Goal: Navigation & Orientation: Understand site structure

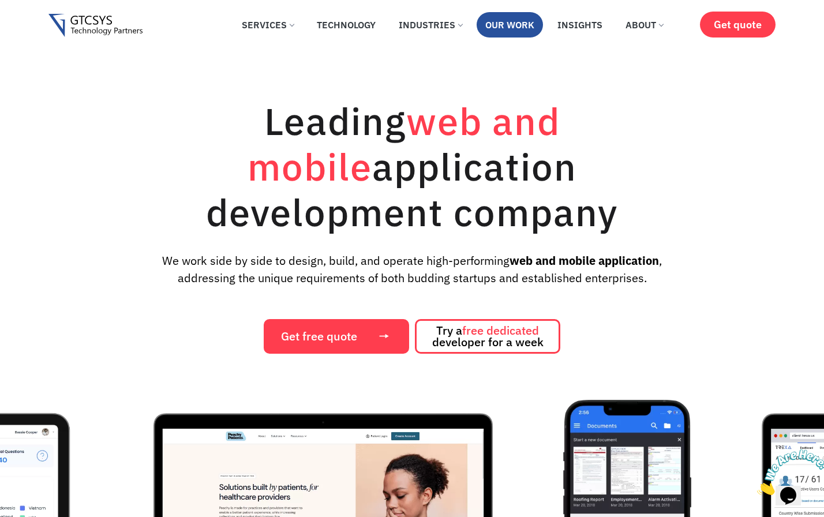
click at [501, 27] on link "Our Work" at bounding box center [510, 24] width 66 height 25
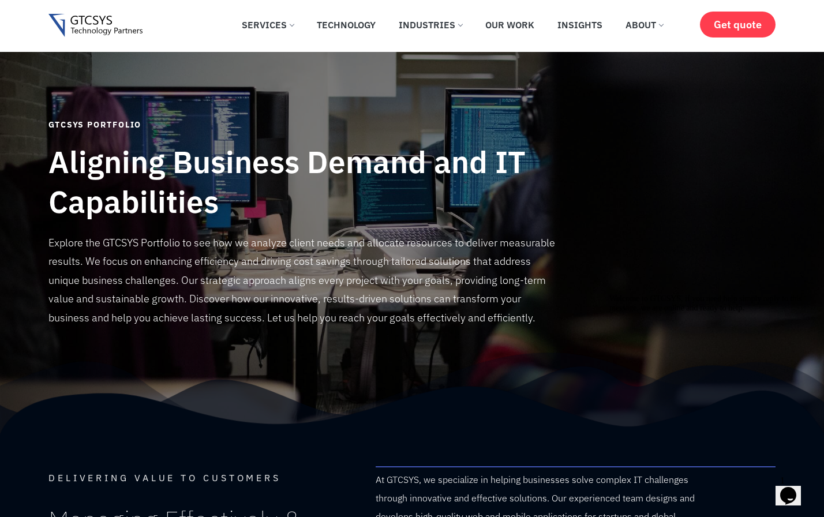
click at [785, 487] on icon "Opens Chat This icon Opens the chat window." at bounding box center [788, 496] width 18 height 18
click at [525, 298] on p "Explore the GTCSYS Portfolio to see how we analyze client needs and allocate re…" at bounding box center [302, 281] width 509 height 94
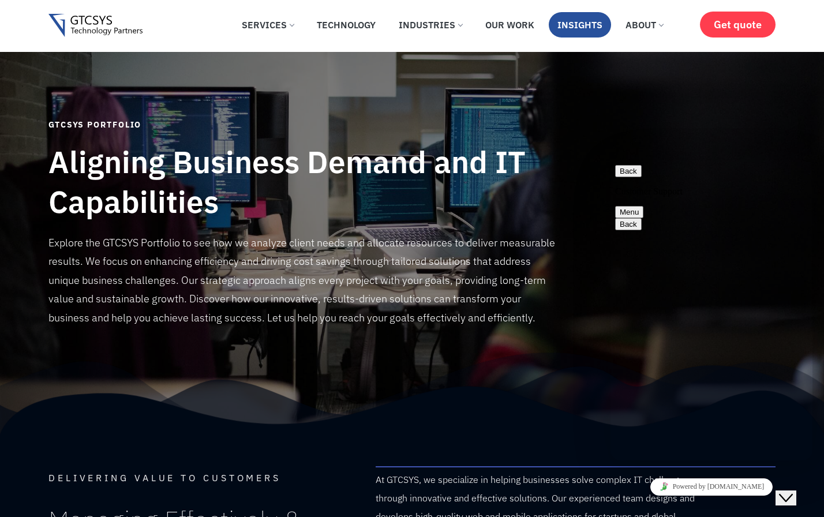
click at [584, 23] on link "Insights" at bounding box center [580, 24] width 62 height 25
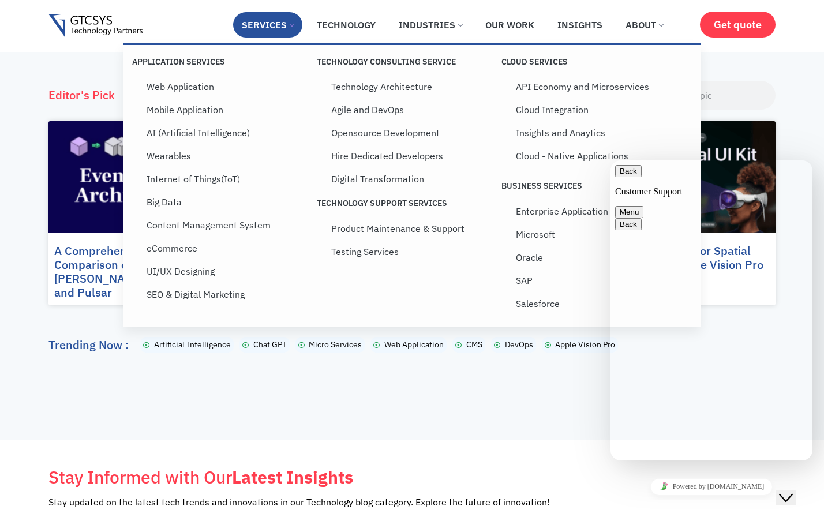
click at [281, 20] on link "Services" at bounding box center [267, 24] width 69 height 25
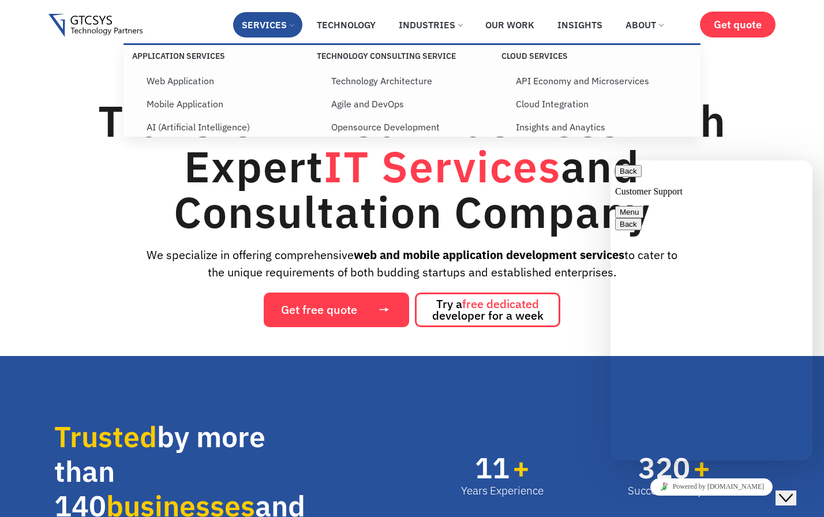
click at [293, 24] on span at bounding box center [292, 24] width 5 height 5
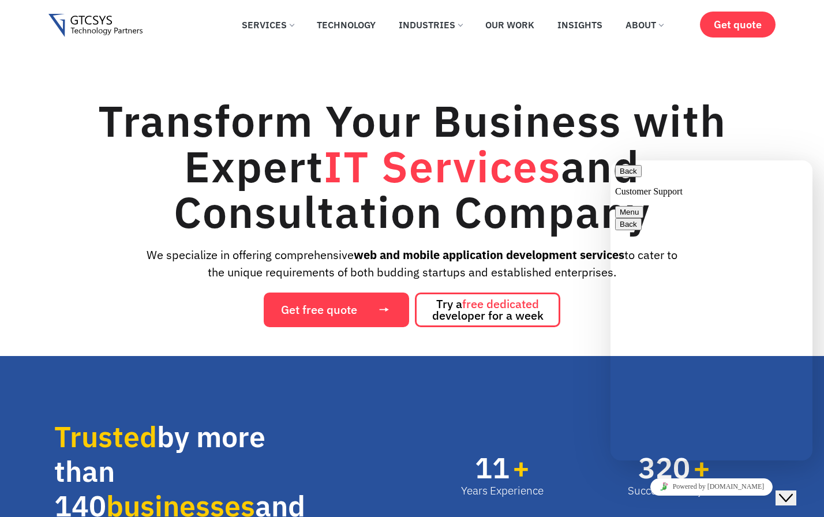
click at [70, 100] on h1 "Transform Your Business with Expert IT Services and Consultation Company" at bounding box center [411, 166] width 727 height 137
